Goal: Information Seeking & Learning: Learn about a topic

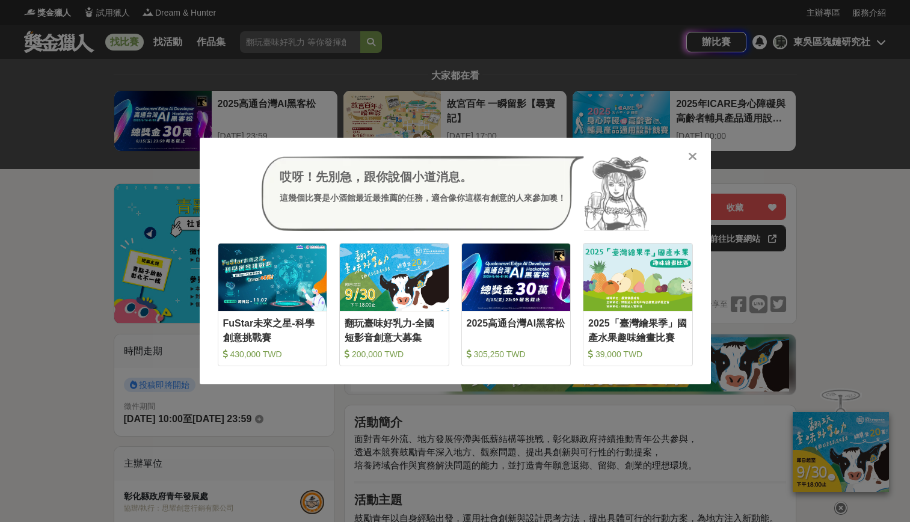
click at [687, 155] on div at bounding box center [693, 156] width 12 height 12
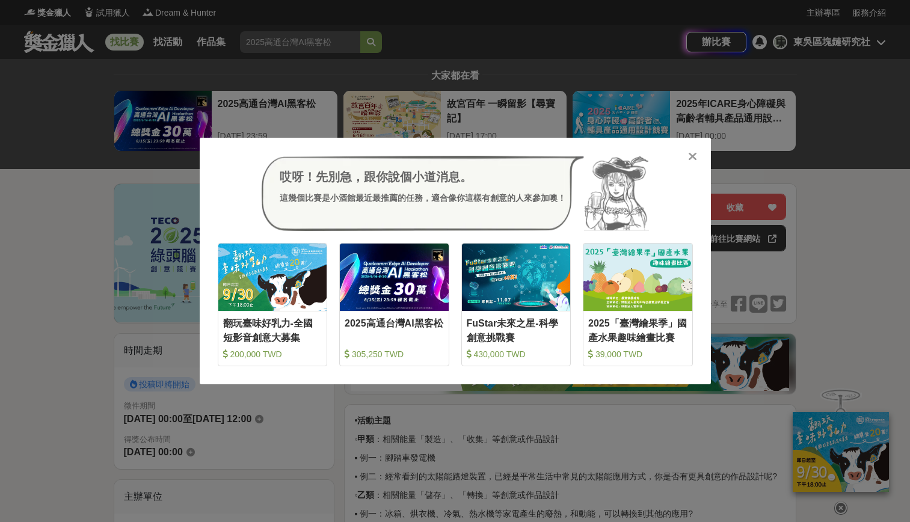
click at [690, 154] on icon at bounding box center [692, 156] width 9 height 12
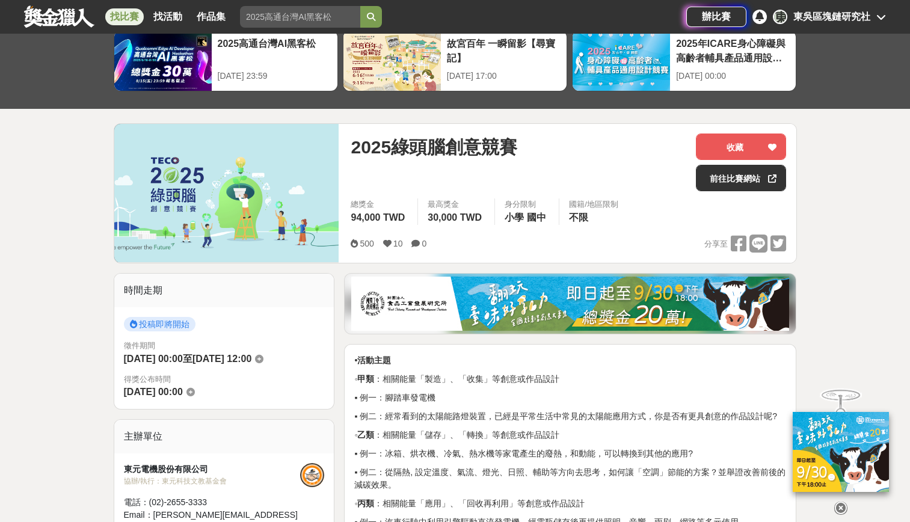
scroll to position [180, 0]
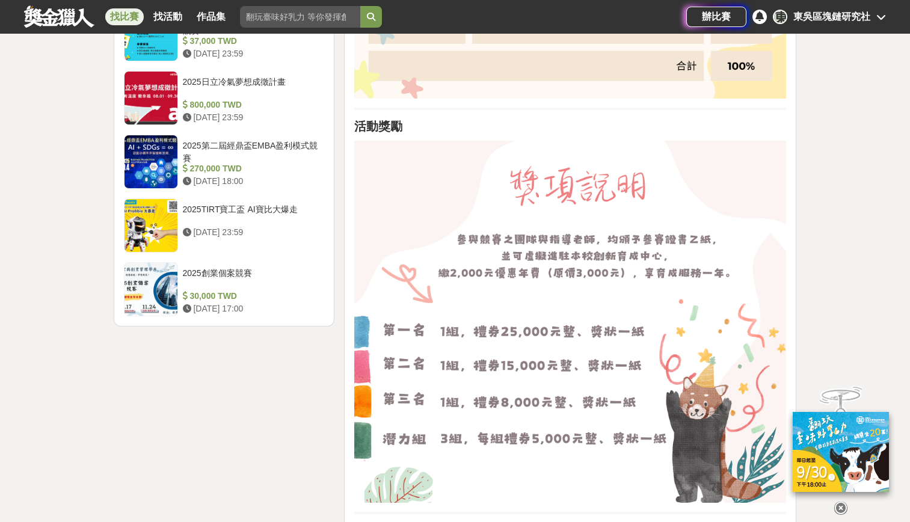
scroll to position [1443, 0]
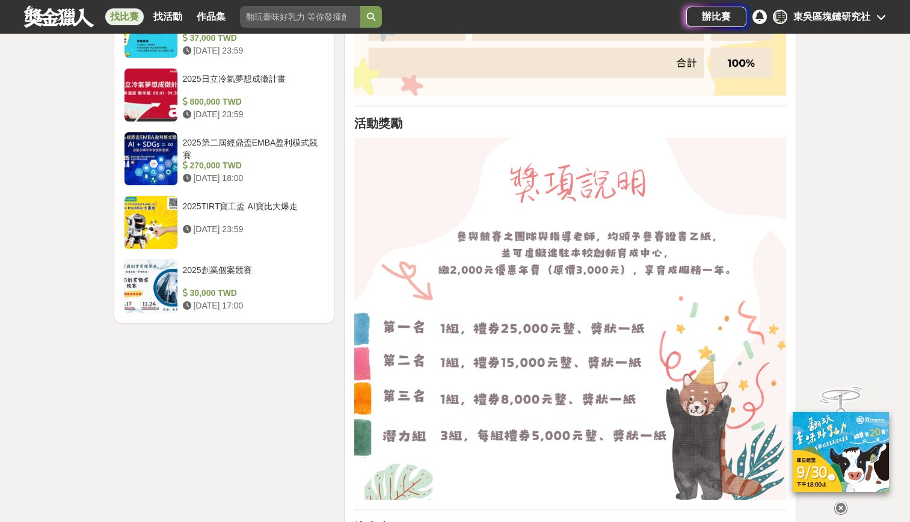
click at [240, 423] on div "時間走期 投稿中 徵件期間 2025-07-10 15:00 至 2025-09-26 17:00 主辦單位 國立臺南護理專科學校 協辦/執行： 國立臺南護理…" at bounding box center [224, 201] width 231 height 2622
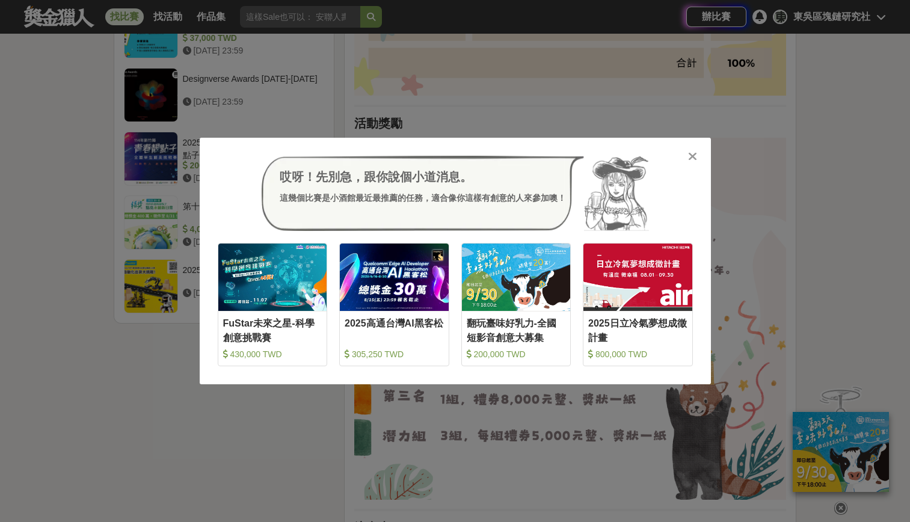
click at [692, 159] on icon at bounding box center [692, 156] width 9 height 12
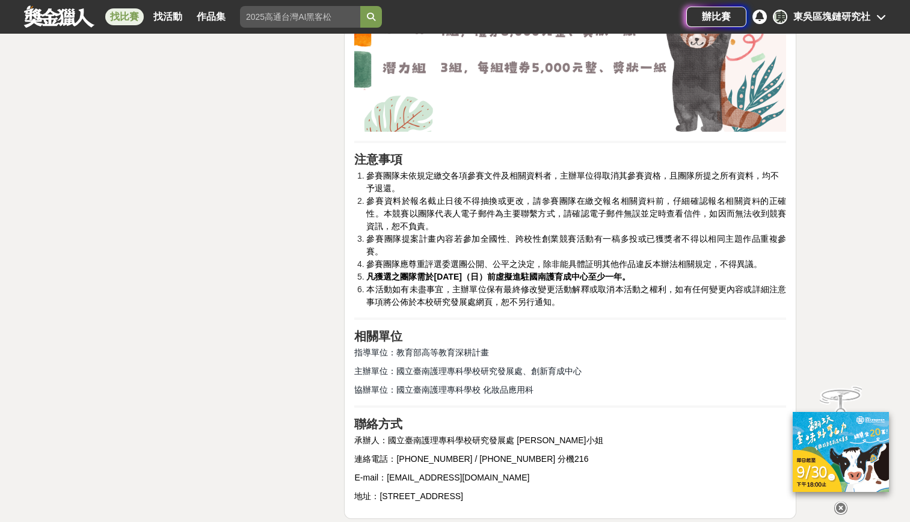
scroll to position [1804, 0]
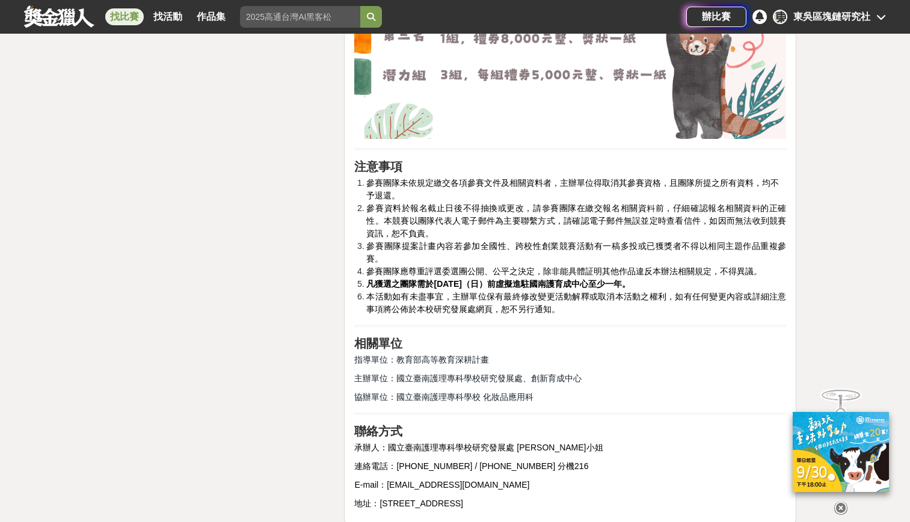
click at [450, 214] on li "參賽資料於報名截止日後不得抽換或更改，請參賽團隊在繳交報名相關資料前，仔細確認報名相關資料的正確性。本競賽以團隊代表人電子郵件為主要聯繫方式，請確認電子郵件無…" at bounding box center [576, 221] width 420 height 38
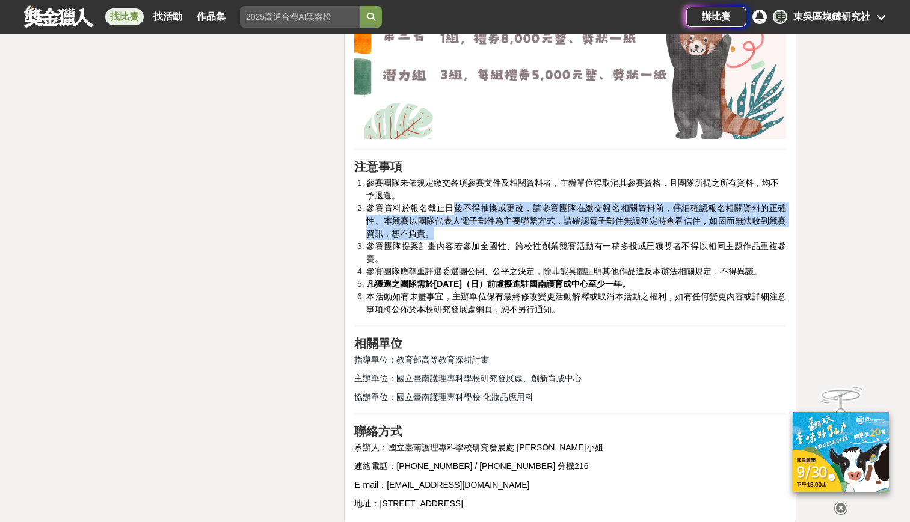
drag, startPoint x: 451, startPoint y: 204, endPoint x: 613, endPoint y: 232, distance: 164.8
click at [613, 232] on li "參賽資料於報名截止日後不得抽換或更改，請參賽團隊在繳交報名相關資料前，仔細確認報名相關資料的正確性。本競賽以團隊代表人電子郵件為主要聯繫方式，請確認電子郵件無…" at bounding box center [576, 221] width 420 height 38
drag, startPoint x: 613, startPoint y: 232, endPoint x: 450, endPoint y: 223, distance: 163.2
click at [450, 223] on span "參賽資料於報名截止日後不得抽換或更改，請參賽團隊在繳交報名相關資料前，仔細確認報名相關資料的正確性。本競賽以團隊代表人電子郵件為主要聯繫方式，請確認電子郵件無…" at bounding box center [576, 220] width 420 height 35
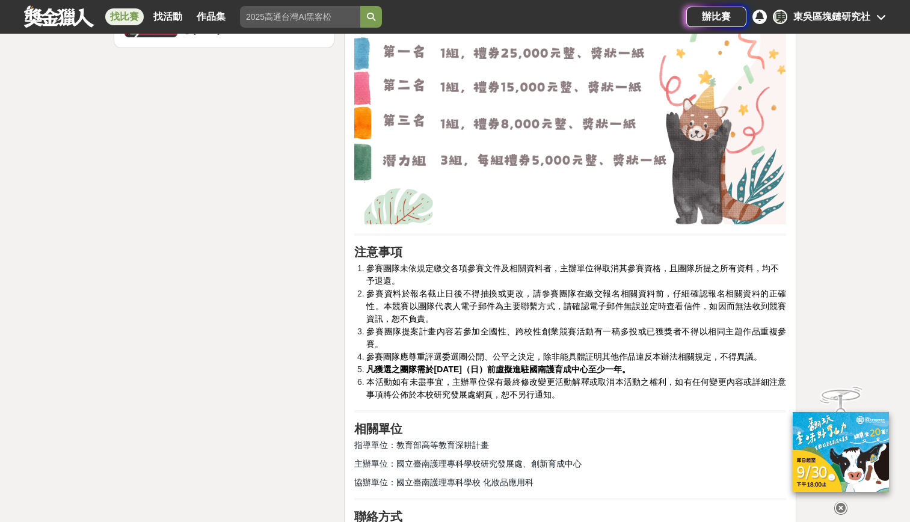
scroll to position [1744, 0]
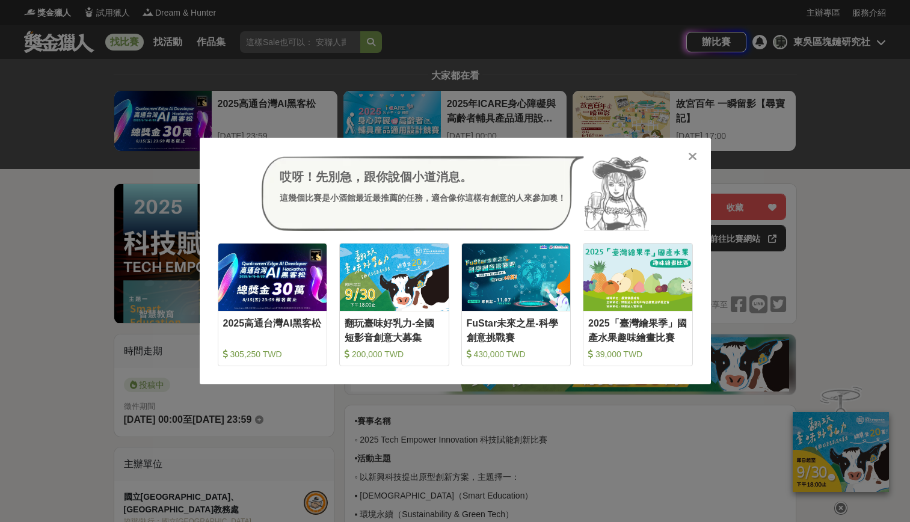
click at [693, 156] on icon at bounding box center [692, 156] width 9 height 12
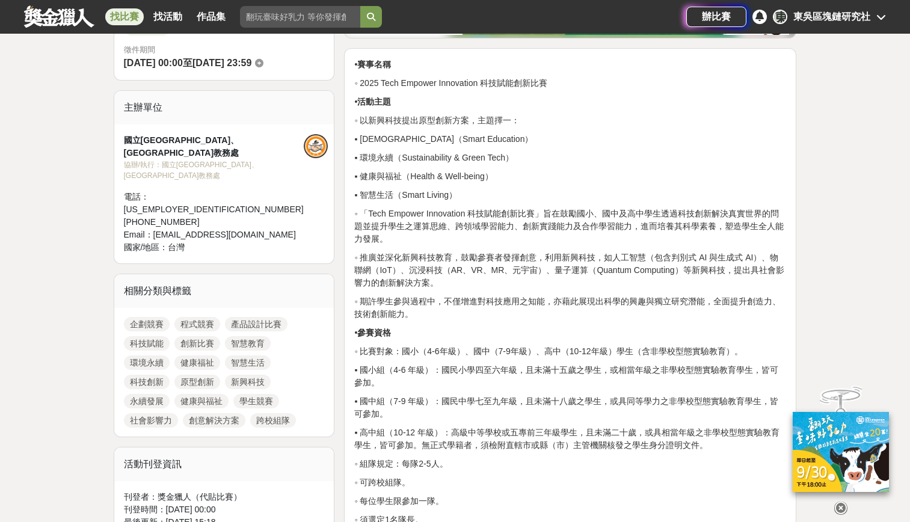
scroll to position [421, 0]
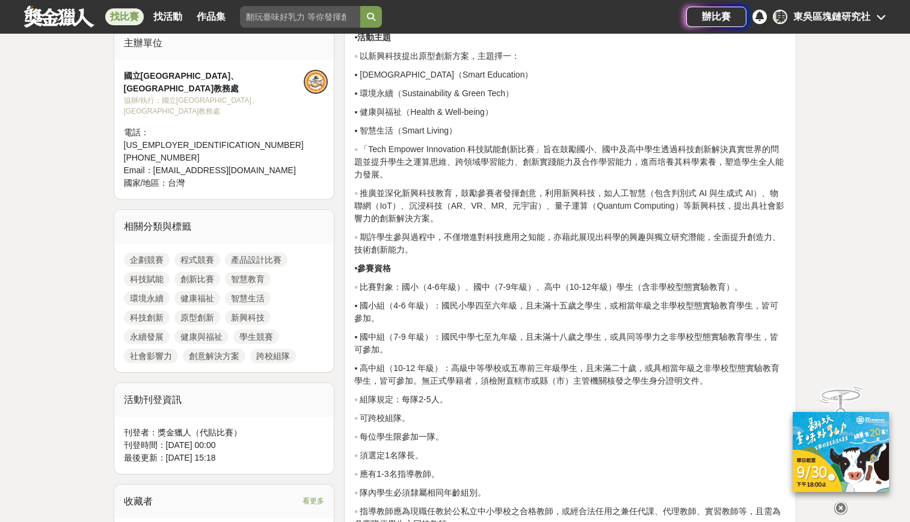
drag, startPoint x: 506, startPoint y: 287, endPoint x: 866, endPoint y: 315, distance: 360.7
drag, startPoint x: 866, startPoint y: 315, endPoint x: 658, endPoint y: 309, distance: 208.2
click at [659, 309] on p "▪ 國小組（4-6 年級）：國民小學四至六年級，且未滿十五歲之學生，或相當年級之非學校型態實驗教育學生，皆可參加。" at bounding box center [570, 312] width 432 height 25
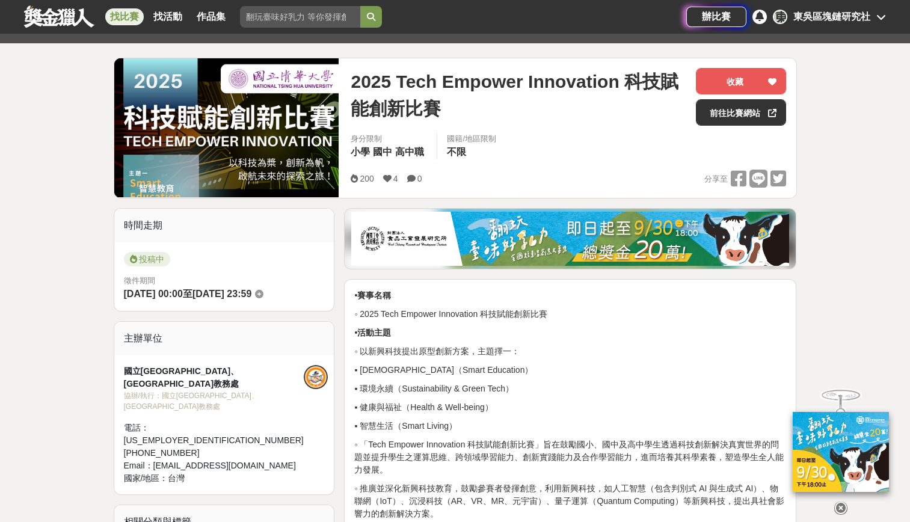
scroll to position [0, 0]
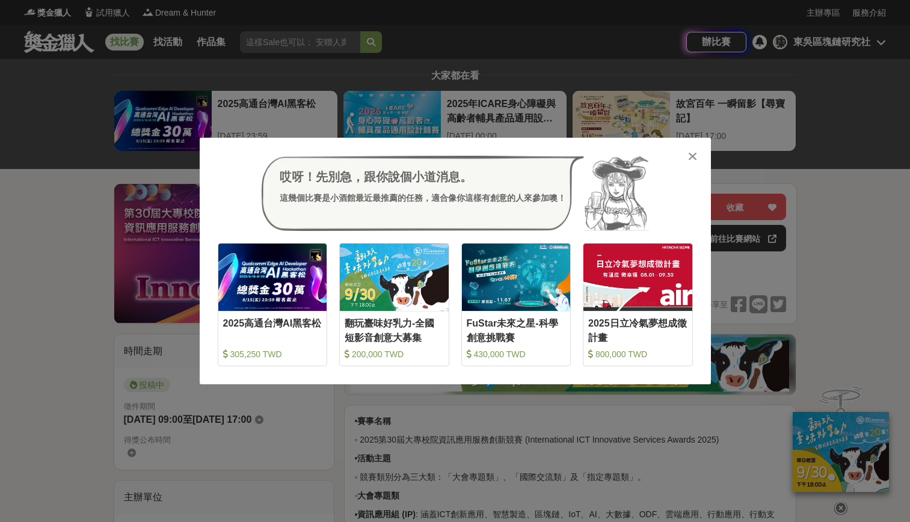
click at [694, 153] on icon at bounding box center [692, 156] width 9 height 12
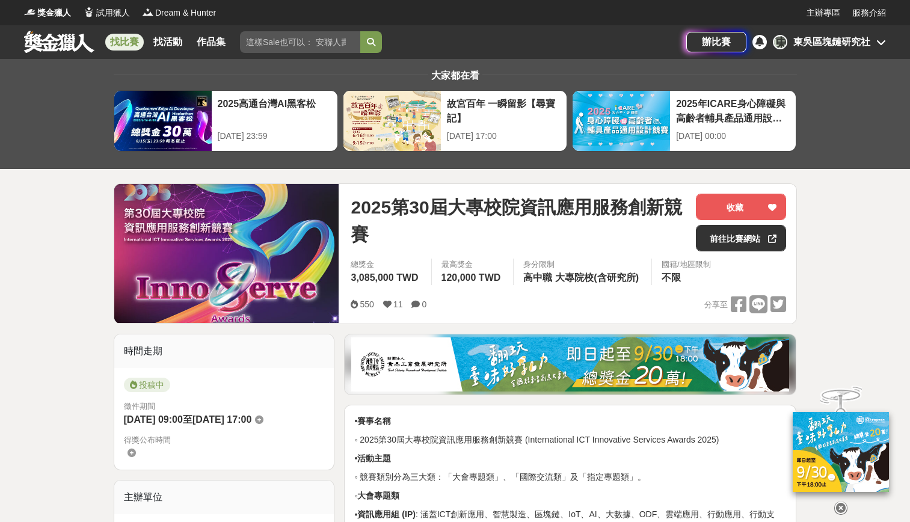
click at [529, 233] on span "2025第30屆大專校院資訊應用服務創新競賽" at bounding box center [519, 221] width 336 height 54
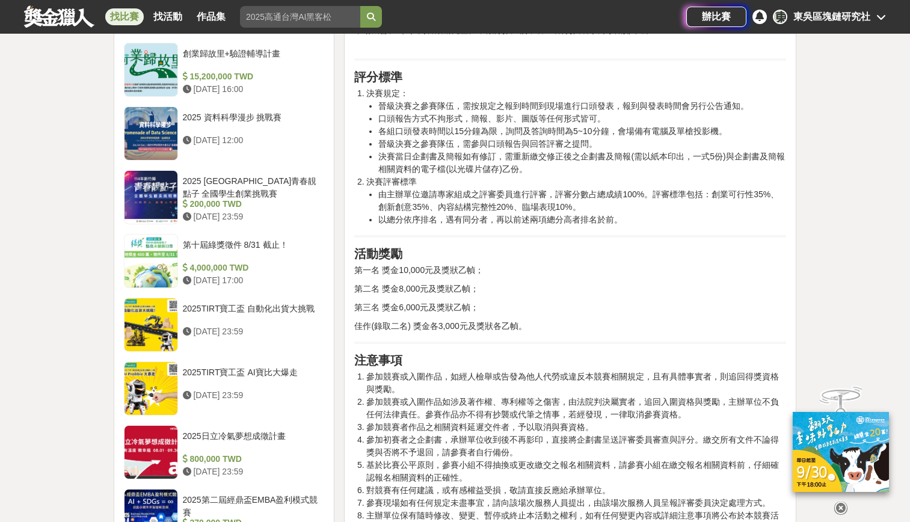
scroll to position [1143, 0]
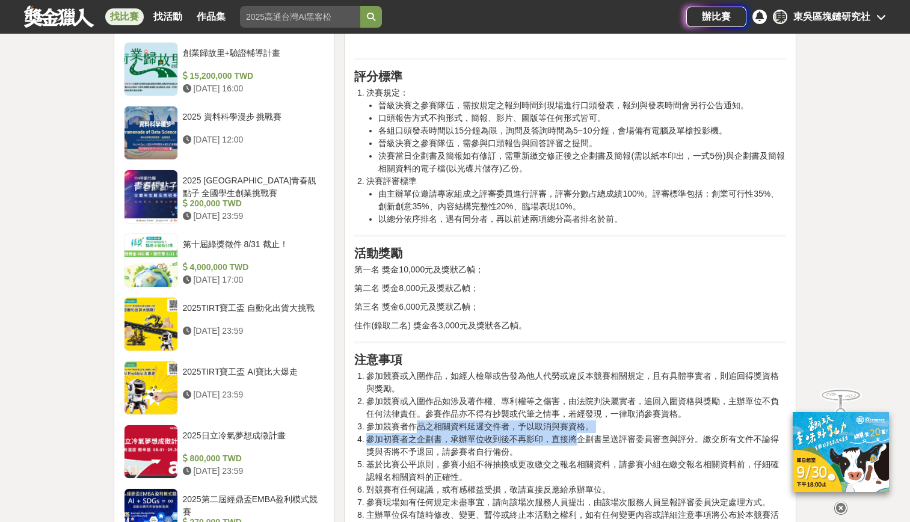
drag, startPoint x: 417, startPoint y: 431, endPoint x: 574, endPoint y: 444, distance: 158.1
click at [574, 444] on ol "參加競賽或入圍作品，如經人檢舉或告發為他人代勞或違反本競賽相關規定，且有具體事實者，則追回得獎資格與獎勵。 參加競賽或入圍作品如涉及著作權、專利權等之傷害，由…" at bounding box center [570, 452] width 432 height 164
drag, startPoint x: 574, startPoint y: 444, endPoint x: 488, endPoint y: 441, distance: 86.7
click at [488, 441] on li "參加初賽者之企劃書，承辦單位收到後不再影印，直接將企劃書呈送評審委員審查與評分。繳交所有文件不論得獎與否將不予退回，請參賽者自行備份。" at bounding box center [576, 445] width 420 height 25
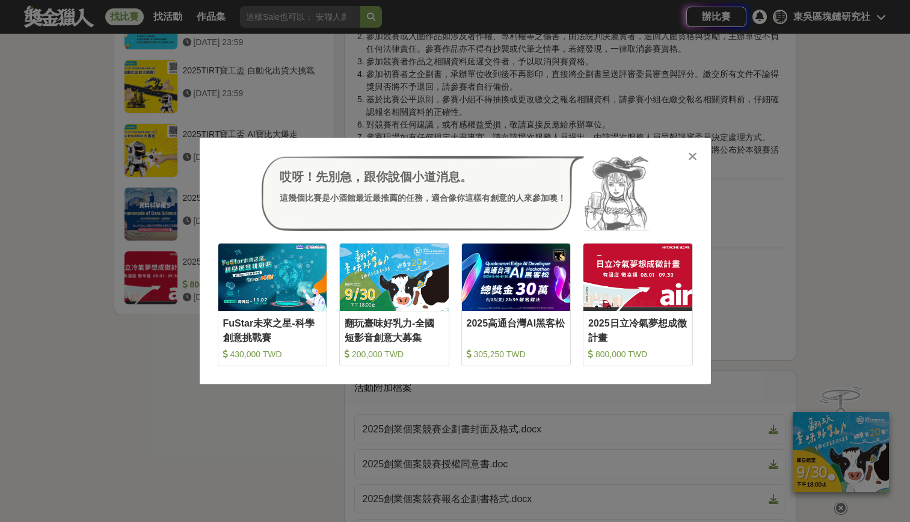
scroll to position [1864, 0]
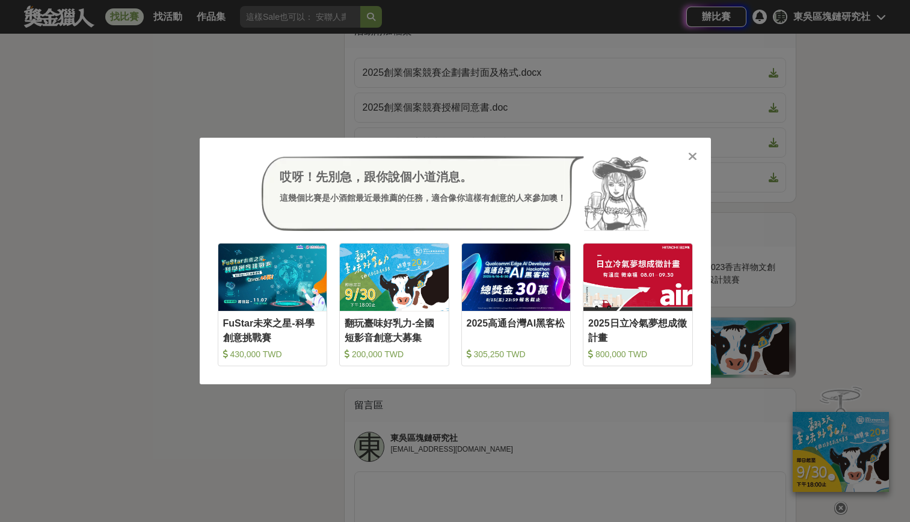
click at [692, 161] on icon at bounding box center [692, 156] width 9 height 12
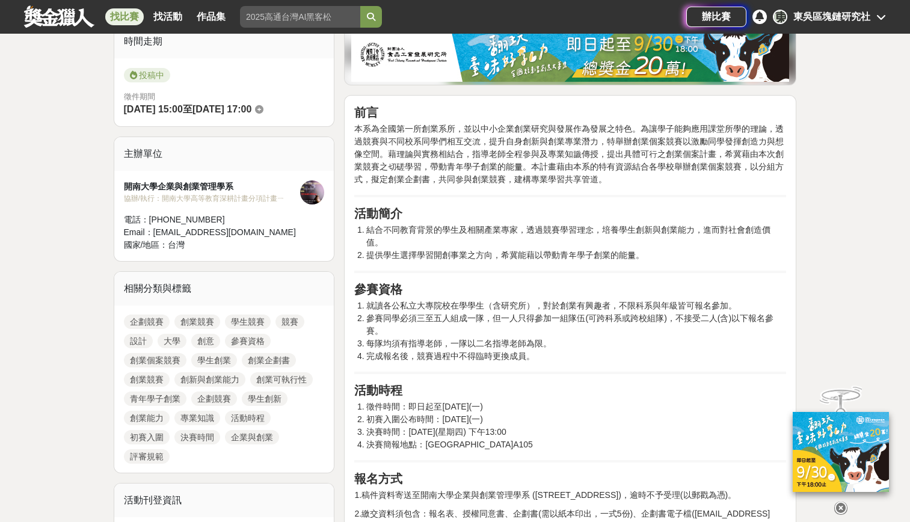
scroll to position [0, 0]
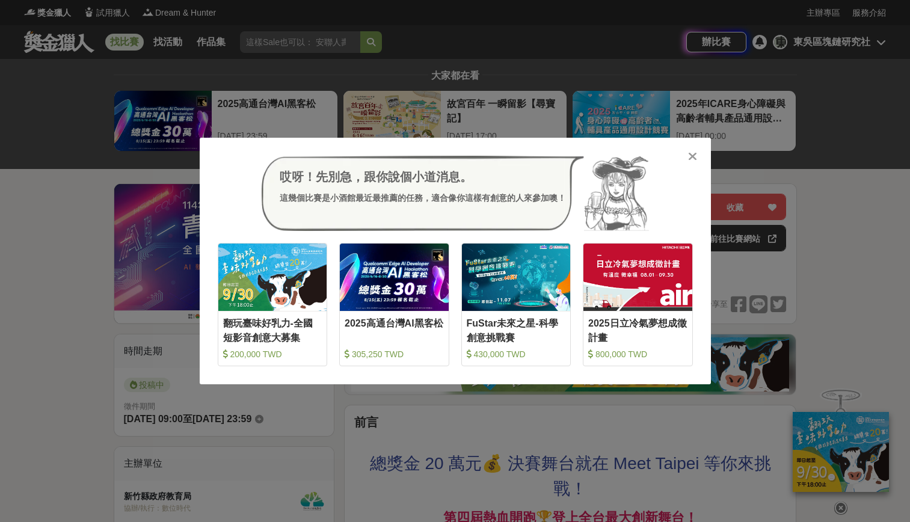
click at [689, 157] on icon at bounding box center [692, 156] width 9 height 12
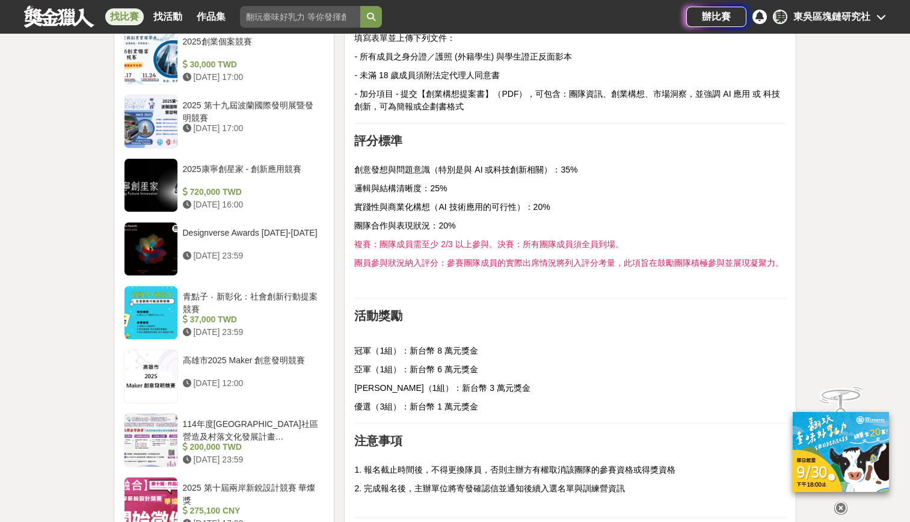
scroll to position [1203, 0]
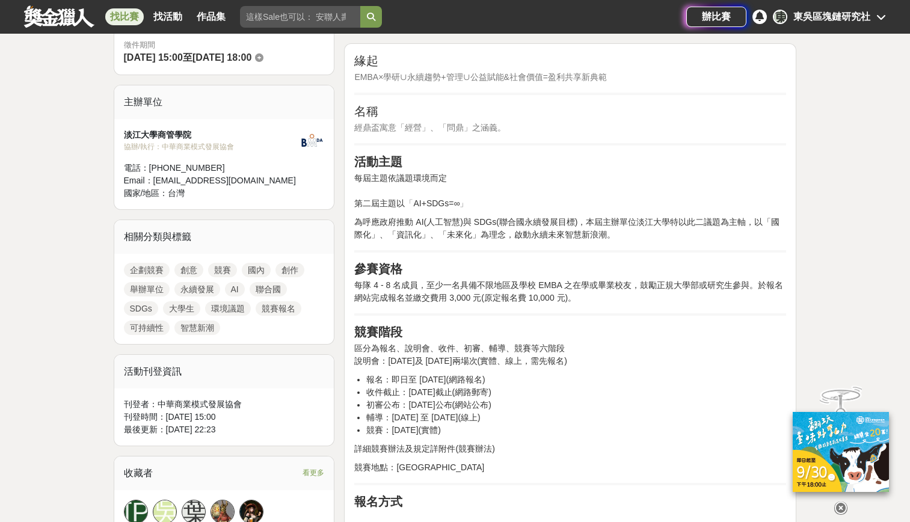
scroll to position [337, 0]
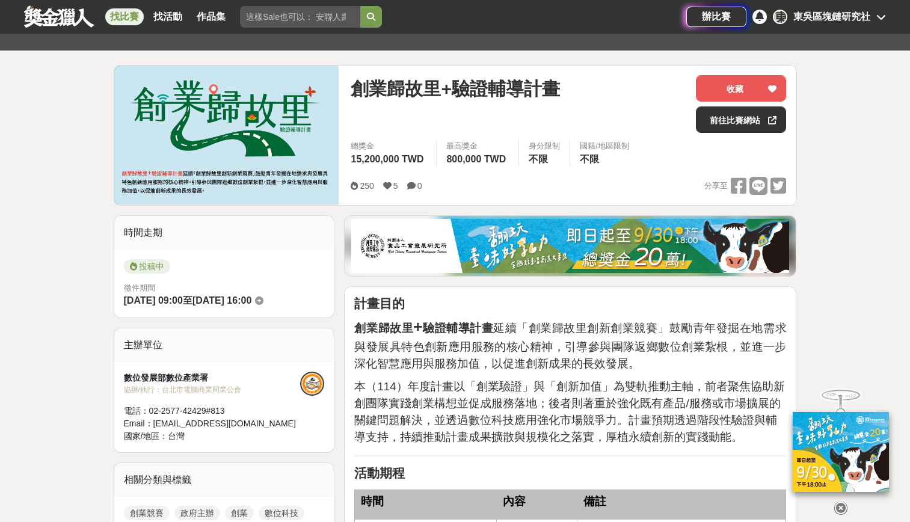
scroll to position [180, 0]
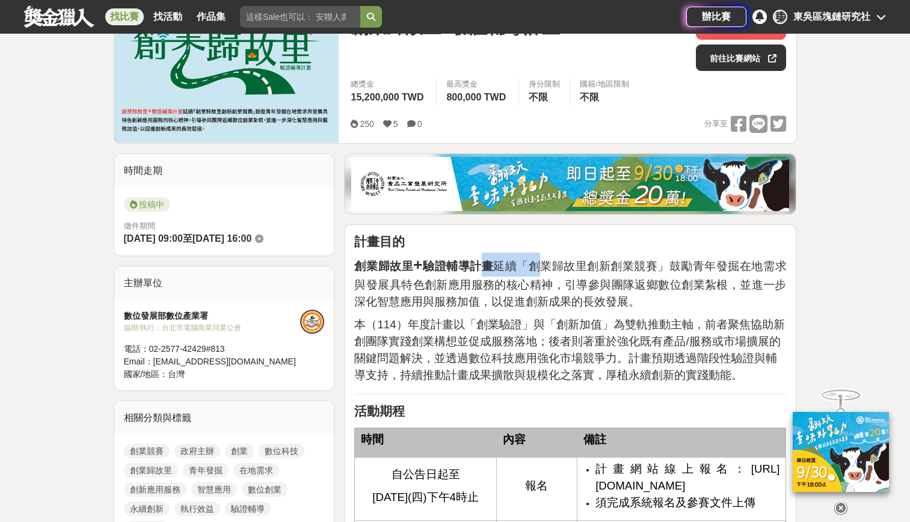
drag, startPoint x: 474, startPoint y: 268, endPoint x: 536, endPoint y: 275, distance: 62.4
click at [536, 275] on p "創業歸故里 + 驗證輔導計畫 延續「創業歸故里創新創業競賽」鼓勵青年發掘在地需求與發展具特色創新應用服務的核心精神，引導參與團隊返鄉數位創業紮根，並進一步深化…" at bounding box center [570, 282] width 432 height 58
drag, startPoint x: 536, startPoint y: 275, endPoint x: 487, endPoint y: 303, distance: 56.0
click at [487, 303] on span "驗證輔導計畫 延續「創業歸故里創新創業競賽」鼓勵青年發掘在地需求與發展具特色創新應用服務的核心精神，引導參與團隊返鄉數位創業紮根，並進一步深化智慧應用與服務加…" at bounding box center [570, 284] width 432 height 48
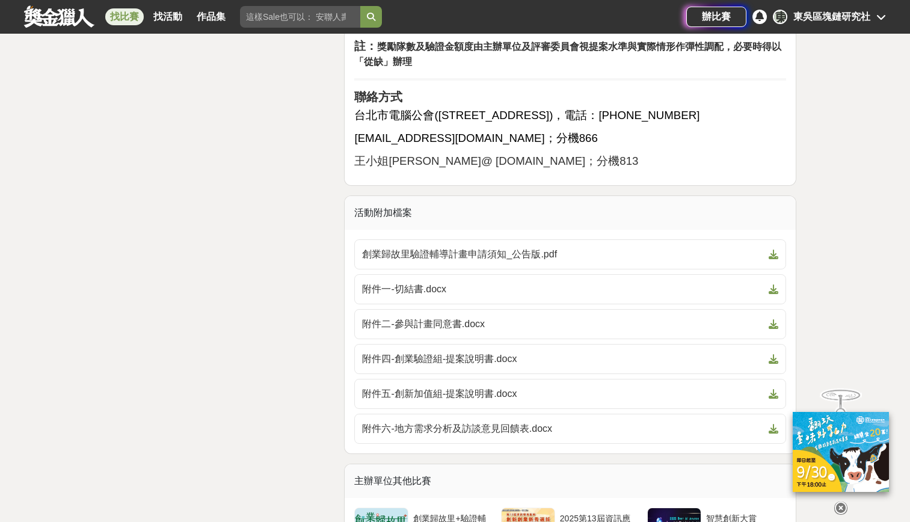
scroll to position [4811, 0]
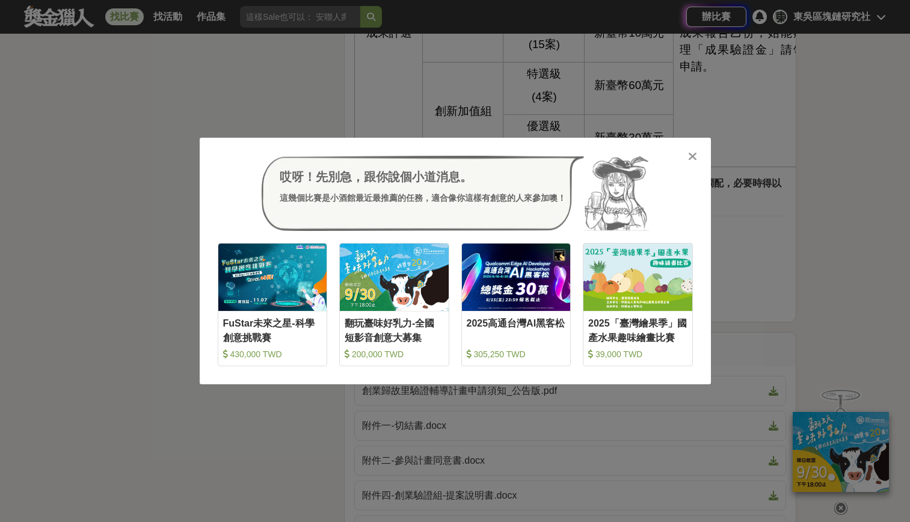
click at [692, 161] on icon at bounding box center [692, 156] width 9 height 12
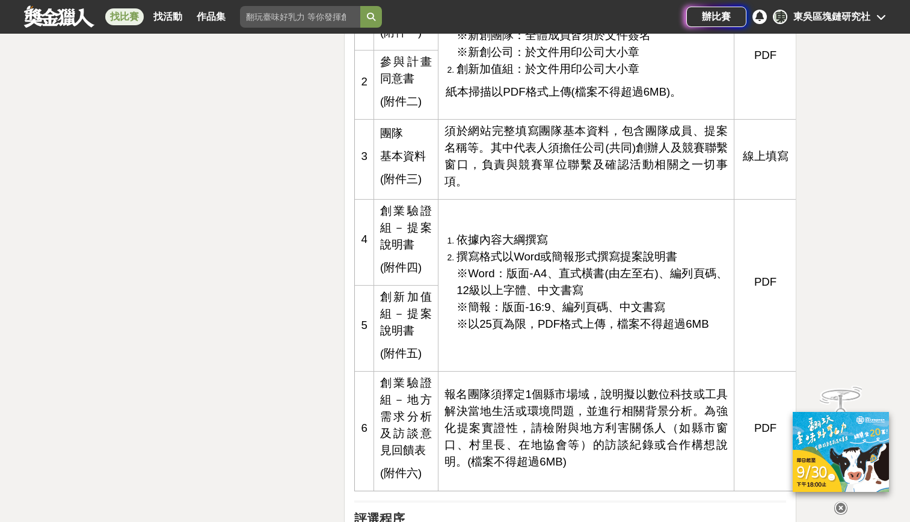
scroll to position [1925, 0]
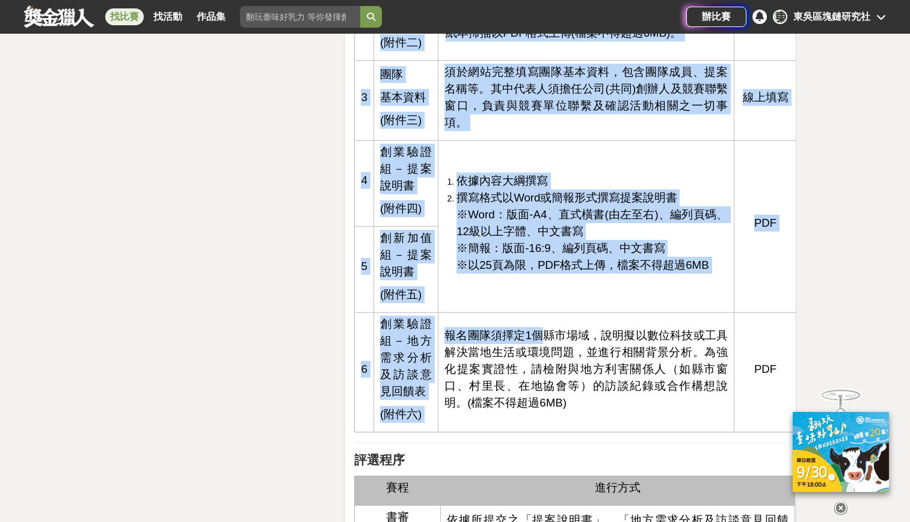
drag, startPoint x: 538, startPoint y: 337, endPoint x: 819, endPoint y: 370, distance: 282.1
drag, startPoint x: 819, startPoint y: 370, endPoint x: 589, endPoint y: 372, distance: 229.8
click at [589, 372] on span "報名團隊須擇定1個縣市場域，說明擬以數位科技或工具解決當地生活或環境問題，並進行相關背景分析。為強化提案實證性，請檢附與地方利害關係人（如縣市窗口、村里長、在…" at bounding box center [585, 369] width 283 height 80
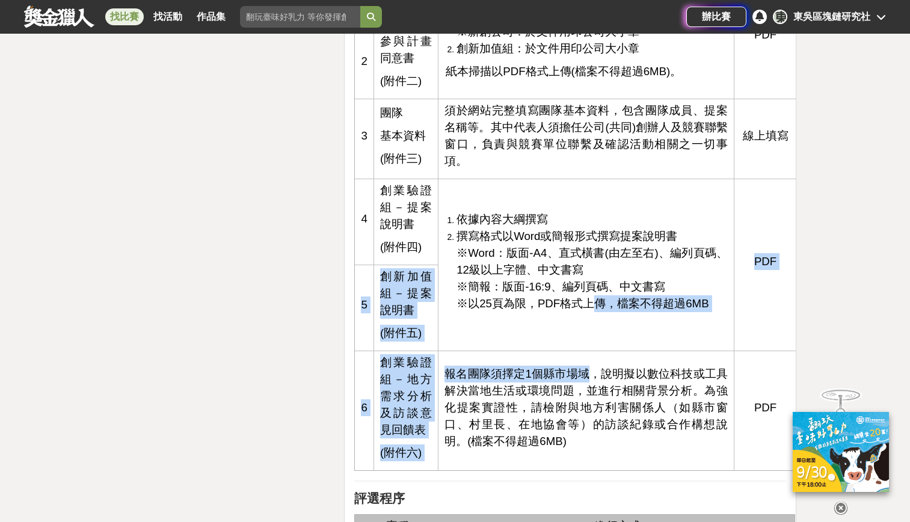
click at [588, 371] on tbody "文件名稱 規格說明 上傳格式 1 切結書 (附件一) 創業驗證組 ※新創團隊：全體成員皆須於文件簽名 ※新創公司：於文件用印公司大小章 創新加值組：於文件用印…" at bounding box center [576, 209] width 442 height 523
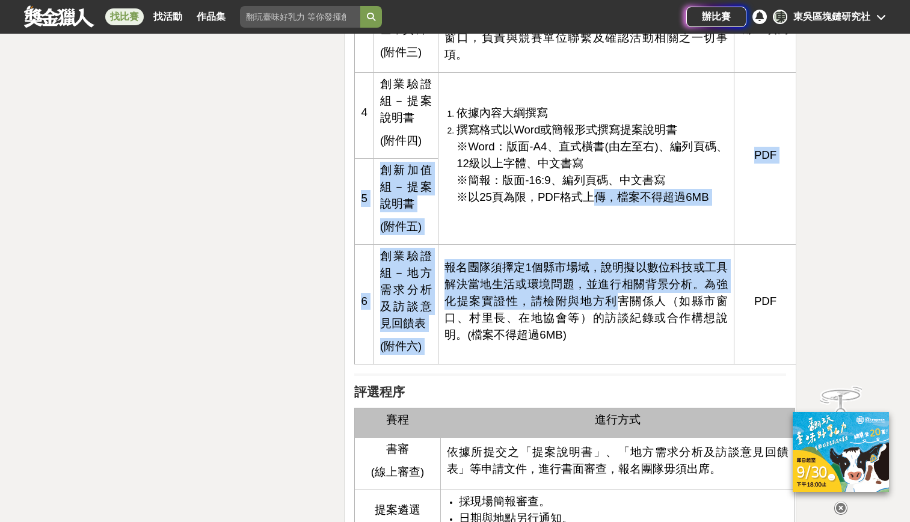
scroll to position [2045, 0]
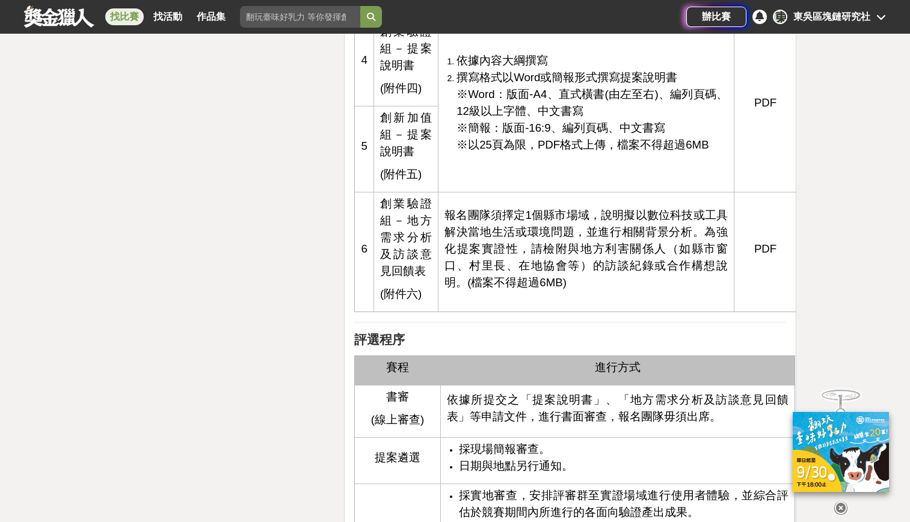
click at [476, 307] on td "報名團隊須擇定1個縣市場域，說明擬以數位科技或工具解決當地生活或環境問題，並進行相關背景分析。為強化提案實證性，請檢附與地方利害關係人（如縣市窗口、村里長、在…" at bounding box center [586, 252] width 296 height 120
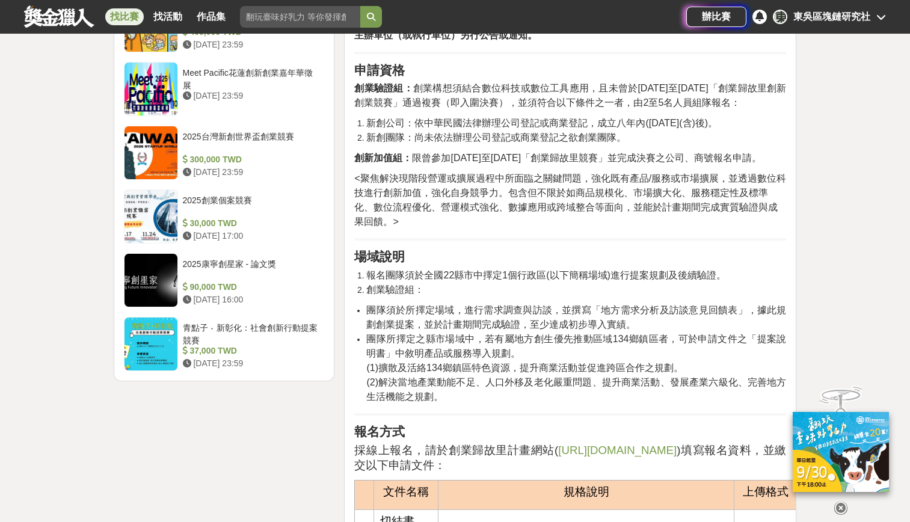
scroll to position [1383, 0]
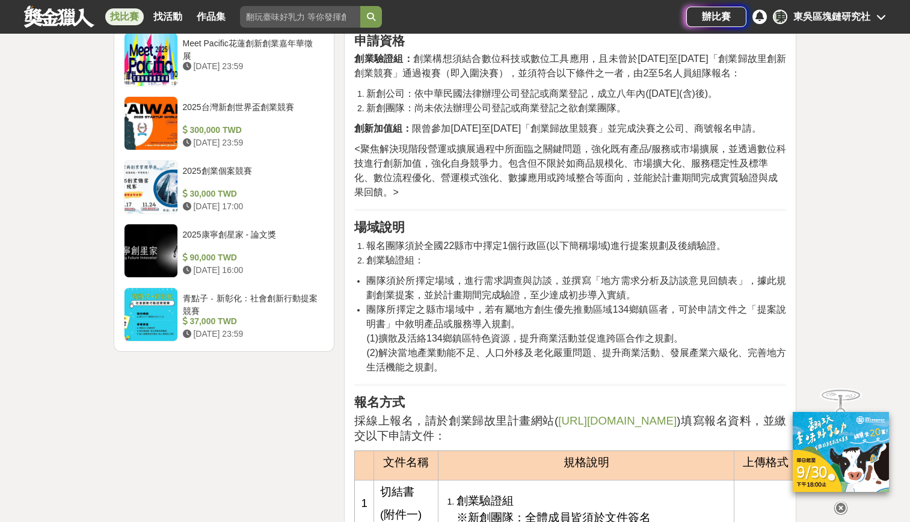
click at [838, 503] on icon at bounding box center [840, 508] width 13 height 13
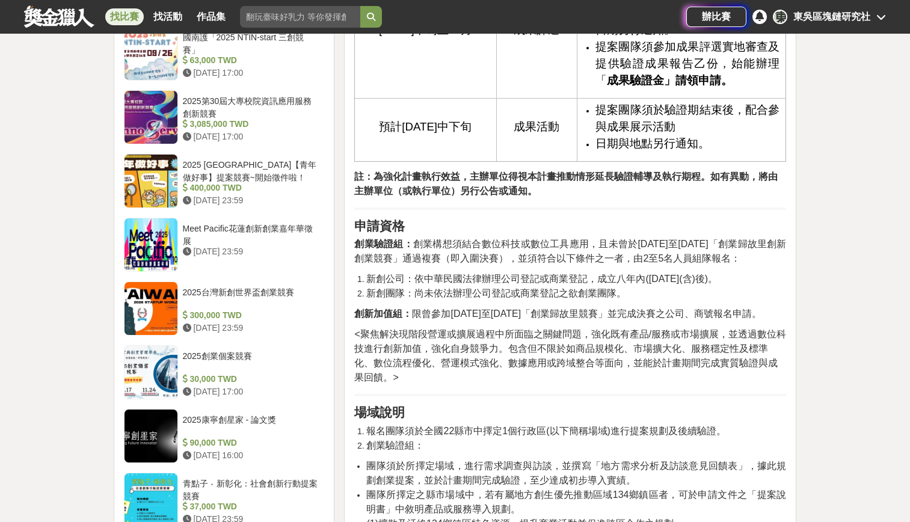
scroll to position [1203, 0]
